Goal: Register for event/course

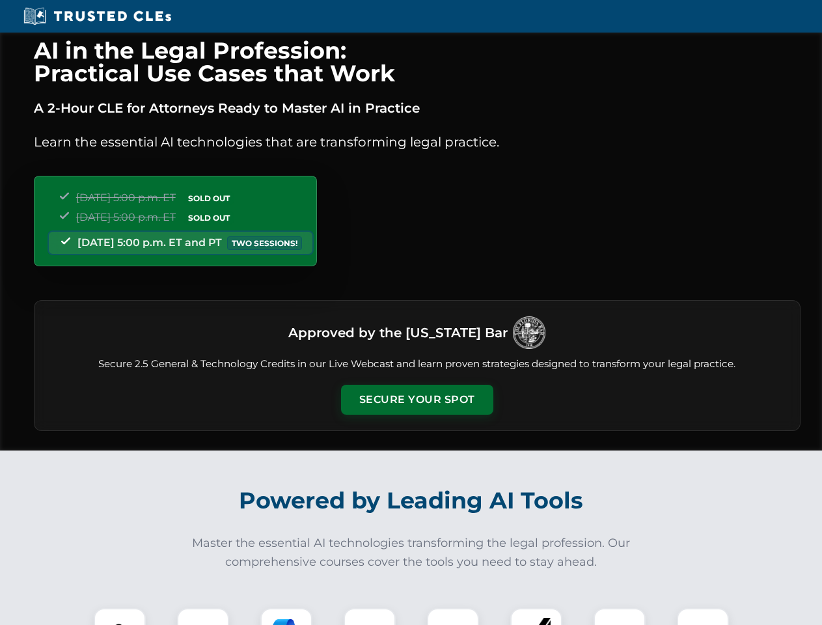
click at [417, 400] on button "Secure Your Spot" at bounding box center [417, 400] width 152 height 30
click at [120, 617] on img at bounding box center [120, 634] width 38 height 38
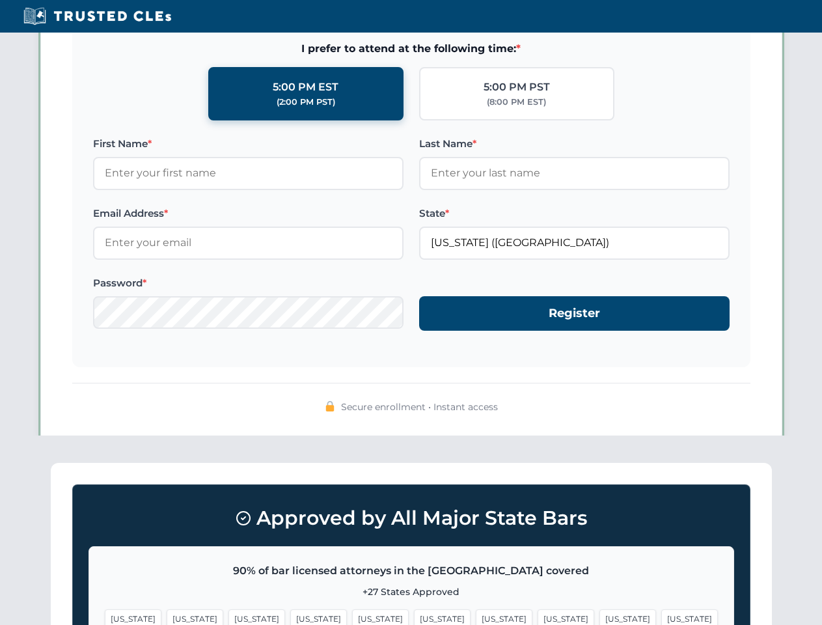
click at [476, 617] on span "[US_STATE]" at bounding box center [504, 619] width 57 height 19
click at [600, 617] on span "[US_STATE]" at bounding box center [628, 619] width 57 height 19
